Goal: Task Accomplishment & Management: Manage account settings

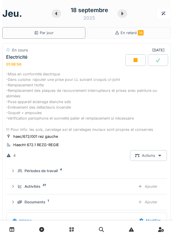
click at [132, 54] on div at bounding box center [136, 60] width 20 height 12
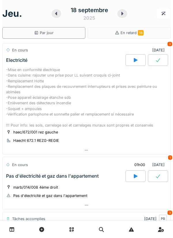
click at [40, 98] on div "-Mise en conformité électrique -Dans cuisine: rajouter une prise pour LL suivan…" at bounding box center [86, 97] width 161 height 61
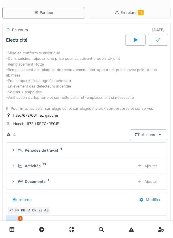
scroll to position [59, 0]
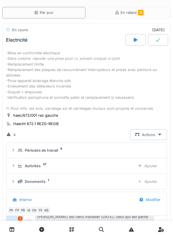
click at [53, 91] on div "-Mise en conformité électrique -Dans cuisine: rajouter une prise pour LL suivan…" at bounding box center [86, 80] width 161 height 61
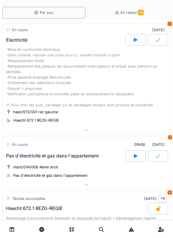
click at [52, 84] on div "-Mise en conformité électrique -Dans cuisine: rajouter une prise pour LL suivan…" at bounding box center [86, 77] width 161 height 61
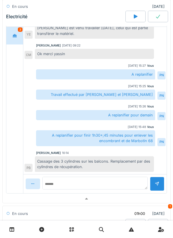
scroll to position [214, 0]
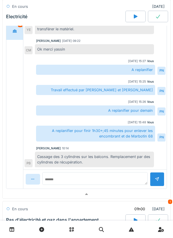
click at [10, 227] on icon at bounding box center [12, 229] width 5 height 5
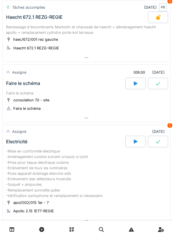
scroll to position [213, 0]
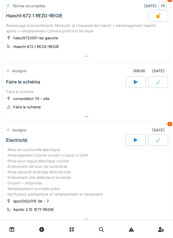
click at [132, 81] on div at bounding box center [136, 82] width 20 height 12
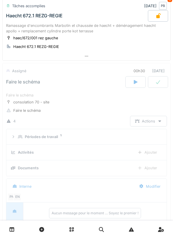
scroll to position [252, 0]
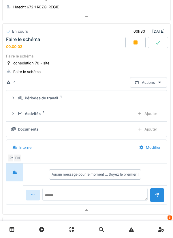
click at [133, 44] on icon at bounding box center [136, 42] width 6 height 5
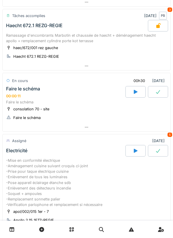
scroll to position [203, 0]
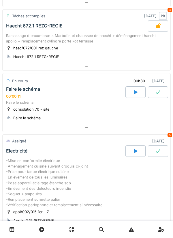
click at [132, 92] on div at bounding box center [136, 92] width 20 height 12
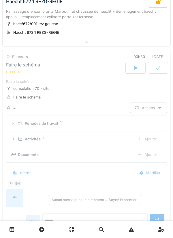
scroll to position [252, 0]
